Goal: Transaction & Acquisition: Purchase product/service

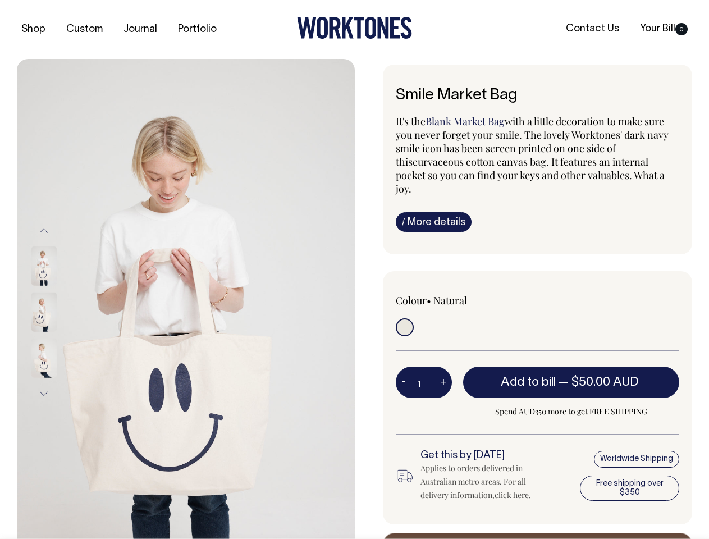
click at [186, 298] on img at bounding box center [186, 312] width 338 height 506
click at [59, 311] on div at bounding box center [59, 312] width 56 height 46
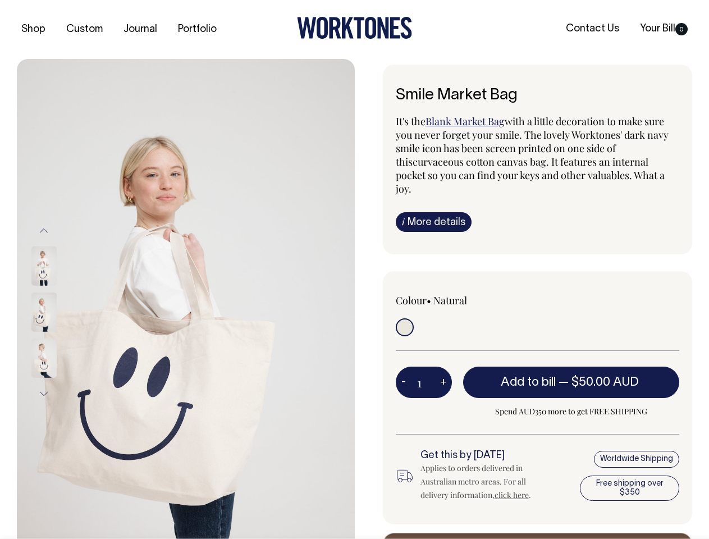
click at [44, 230] on button "Previous" at bounding box center [43, 230] width 17 height 25
click at [59, 335] on div at bounding box center [59, 358] width 56 height 46
click at [44, 393] on button "Next" at bounding box center [43, 393] width 17 height 25
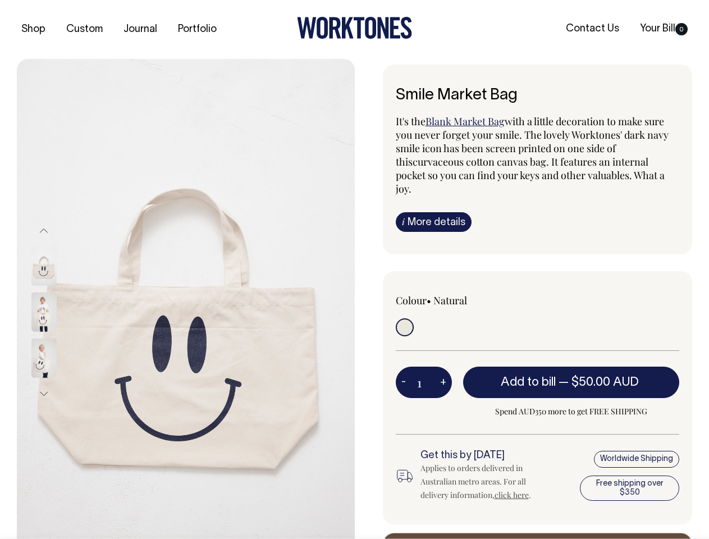
click at [403, 371] on button "-" at bounding box center [403, 382] width 16 height 22
click at [443, 371] on button "+" at bounding box center [442, 382] width 17 height 22
type input "2"
click at [571, 376] on span "— $50.00 AUD" at bounding box center [599, 381] width 83 height 11
